Goal: Transaction & Acquisition: Book appointment/travel/reservation

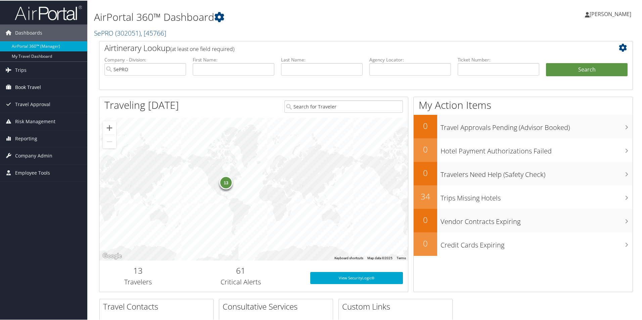
click at [29, 88] on span "Book Travel" at bounding box center [28, 86] width 26 height 17
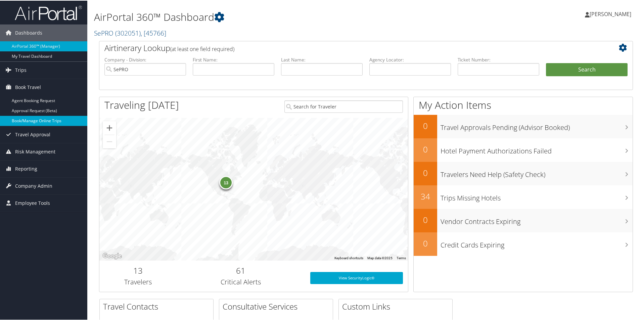
click at [42, 119] on link "Book/Manage Online Trips" at bounding box center [43, 120] width 87 height 10
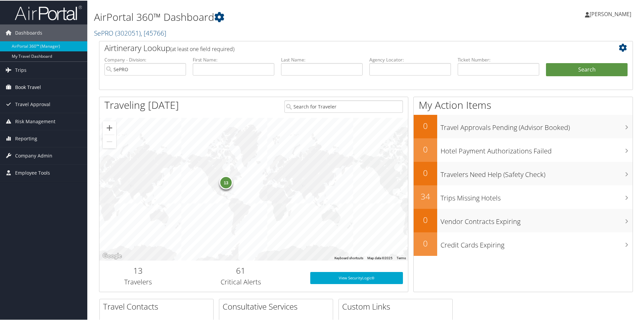
click at [29, 85] on span "Book Travel" at bounding box center [28, 86] width 26 height 17
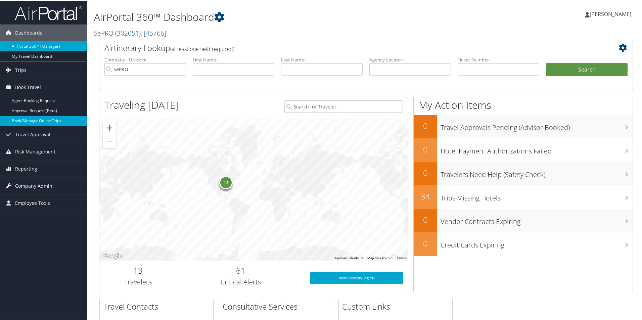
click at [33, 120] on link "Book/Manage Online Trips" at bounding box center [43, 120] width 87 height 10
